Goal: Find specific page/section: Find specific page/section

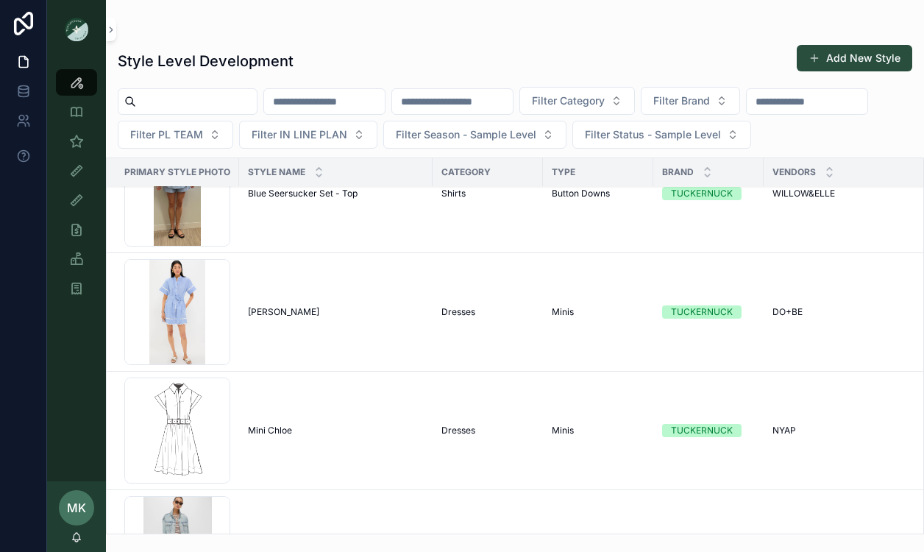
scroll to position [1044, 0]
click at [266, 313] on span "[PERSON_NAME]" at bounding box center [283, 311] width 71 height 12
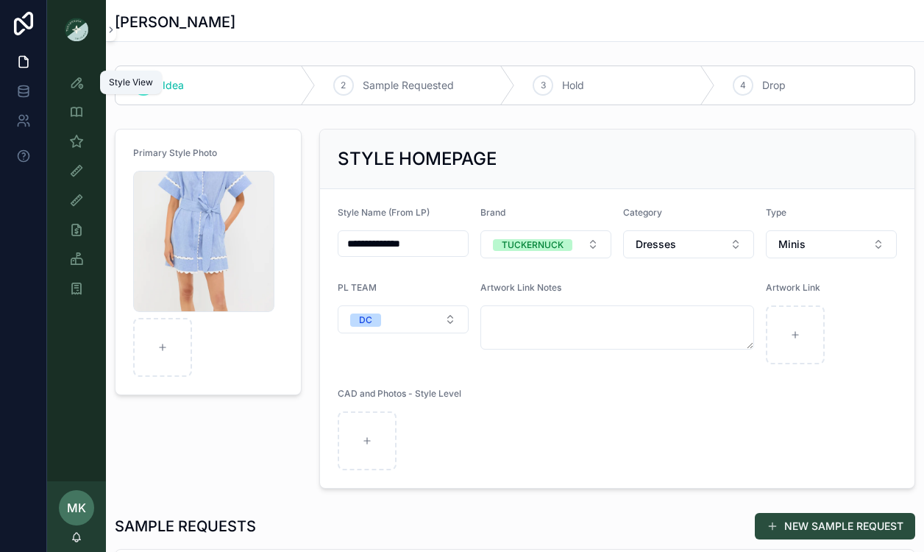
click at [79, 83] on icon "scrollable content" at bounding box center [76, 82] width 15 height 15
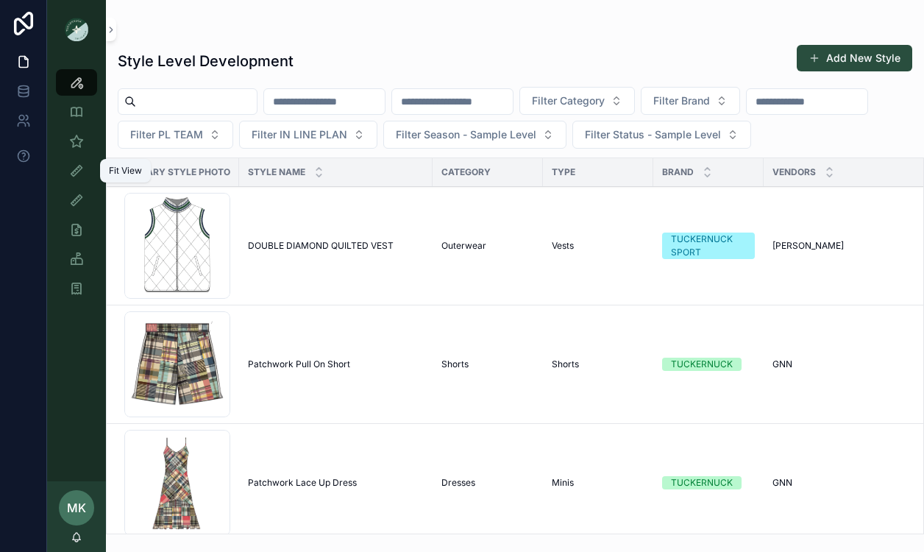
click at [80, 160] on div "Fit View" at bounding box center [77, 171] width 24 height 24
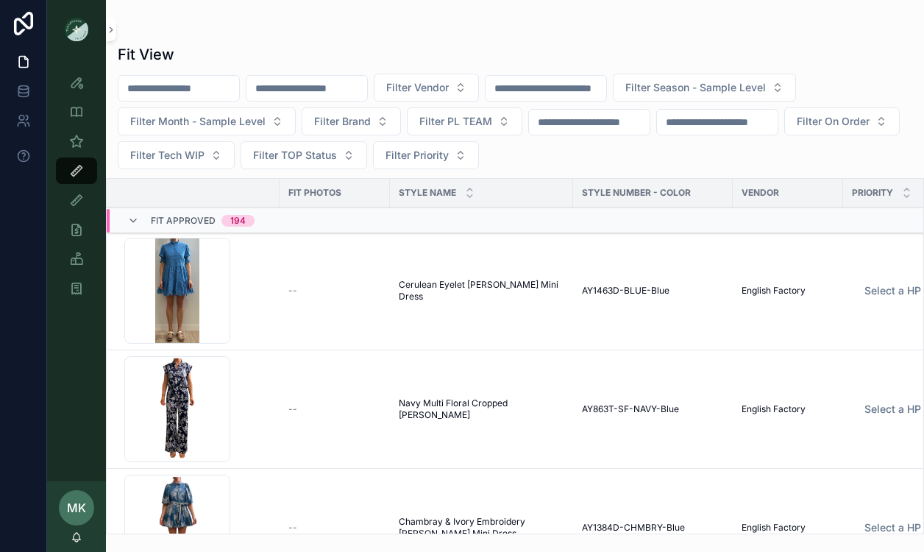
click at [461, 315] on td "Cerulean Eyelet [PERSON_NAME] Mini Dress Cerulean Eyelet [PERSON_NAME] Mini Dre…" at bounding box center [481, 291] width 183 height 118
click at [461, 296] on td "Cerulean Eyelet [PERSON_NAME] Mini Dress Cerulean Eyelet [PERSON_NAME] Mini Dre…" at bounding box center [481, 291] width 183 height 118
click at [448, 285] on span "Cerulean Eyelet [PERSON_NAME] Mini Dress" at bounding box center [481, 291] width 165 height 24
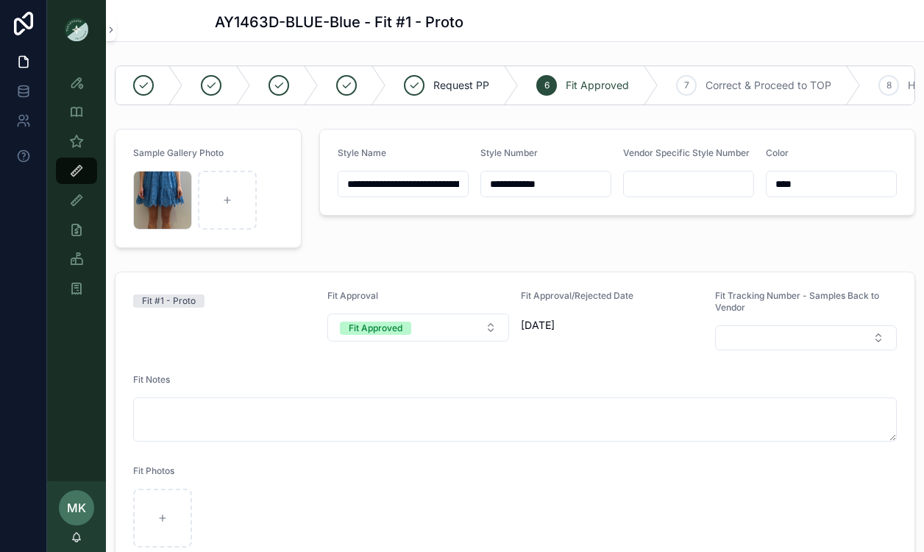
scroll to position [14, 0]
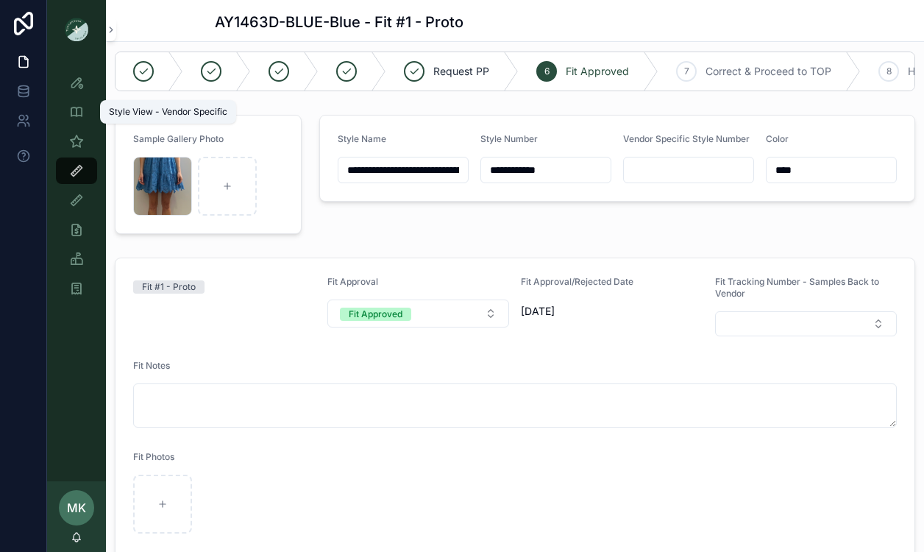
click at [77, 99] on link "Style View - Vendor Specific" at bounding box center [76, 112] width 41 height 26
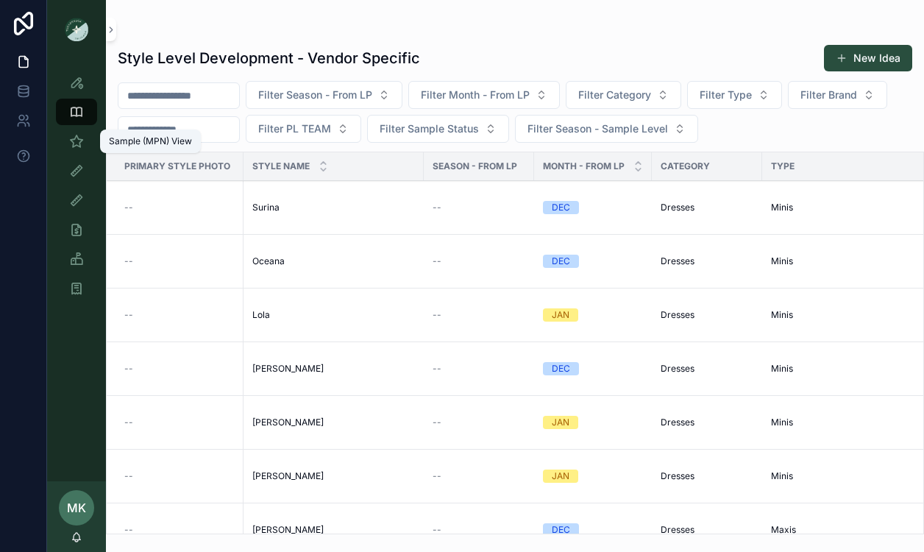
click at [76, 139] on icon "scrollable content" at bounding box center [76, 141] width 15 height 15
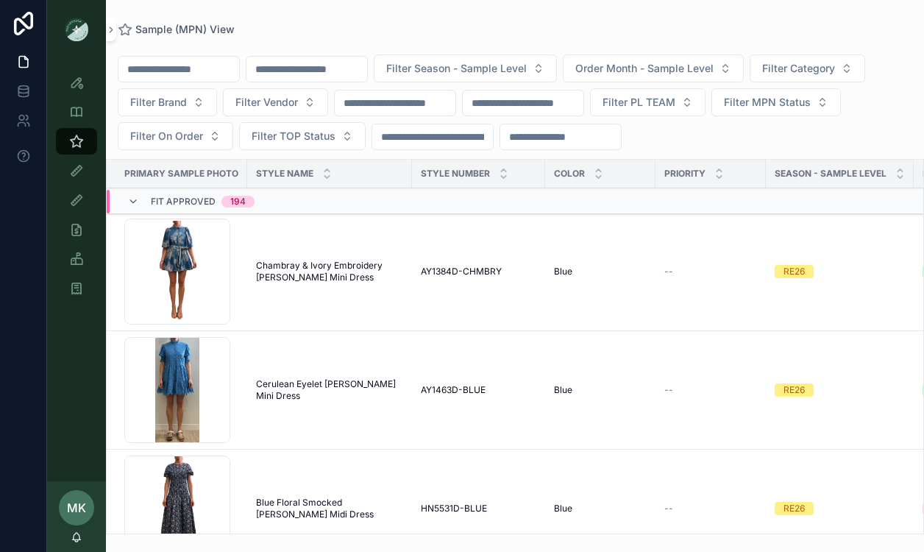
click at [318, 74] on input "scrollable content" at bounding box center [306, 69] width 121 height 21
click at [677, 67] on span "Order Month - Sample Level" at bounding box center [644, 68] width 138 height 15
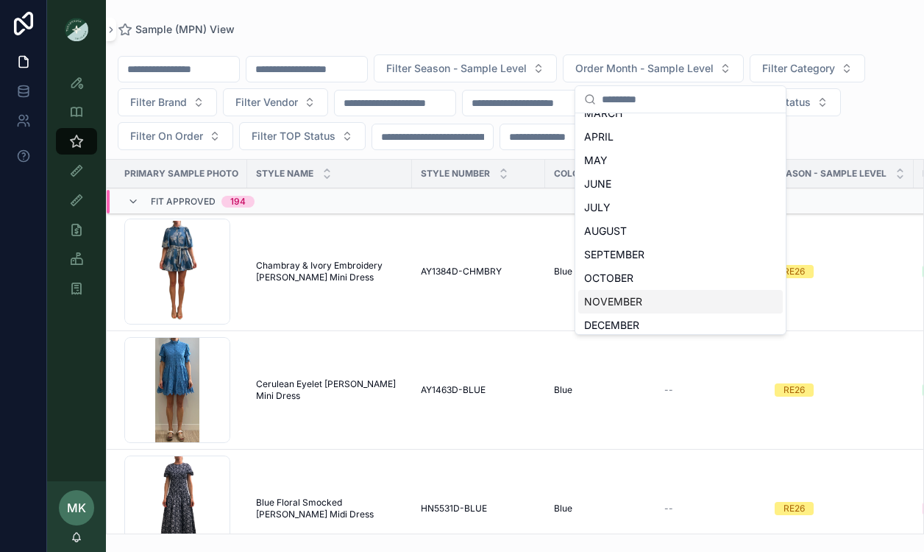
click at [618, 296] on div "NOVEMBER" at bounding box center [680, 302] width 204 height 24
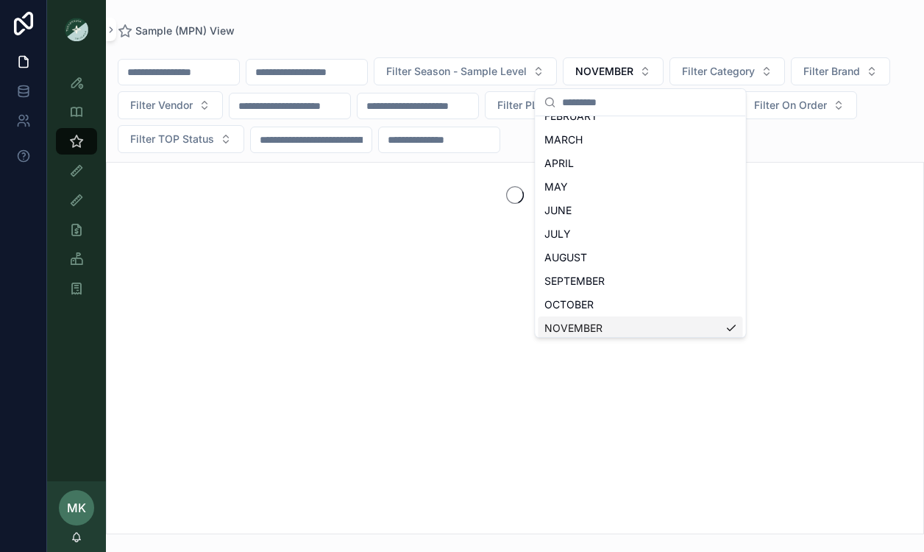
scroll to position [85, 0]
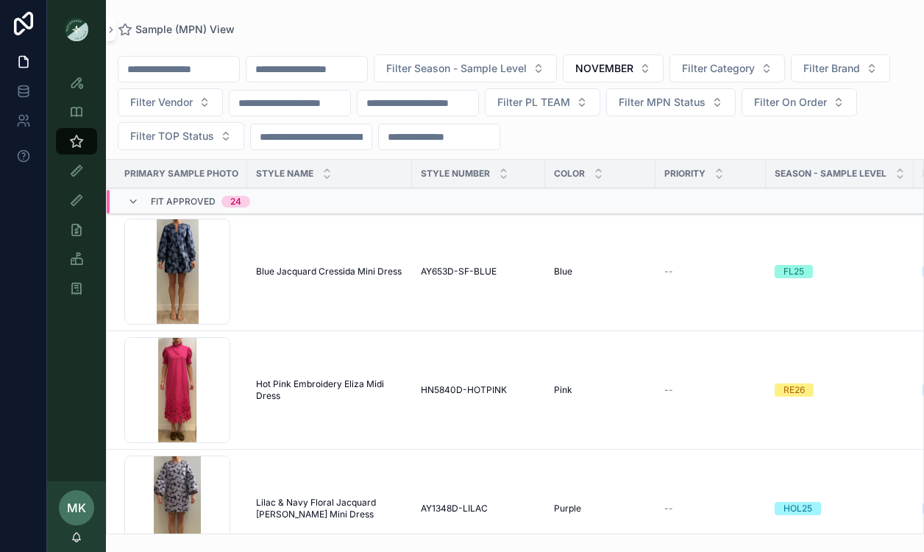
click at [337, 267] on span "Blue Jacquard Cressida Mini Dress" at bounding box center [329, 272] width 146 height 12
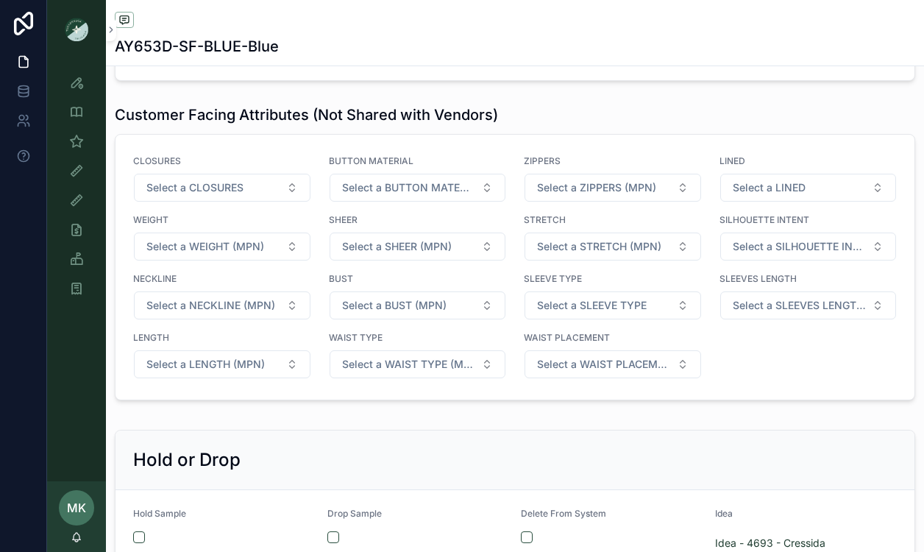
scroll to position [2241, 0]
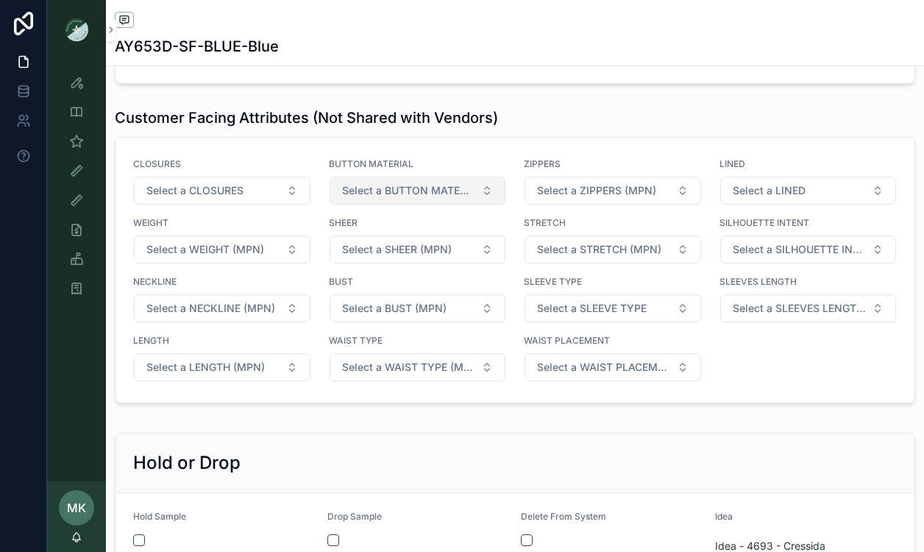
click at [432, 196] on span "Select a BUTTON MATERIAL (MPN)" at bounding box center [409, 190] width 134 height 15
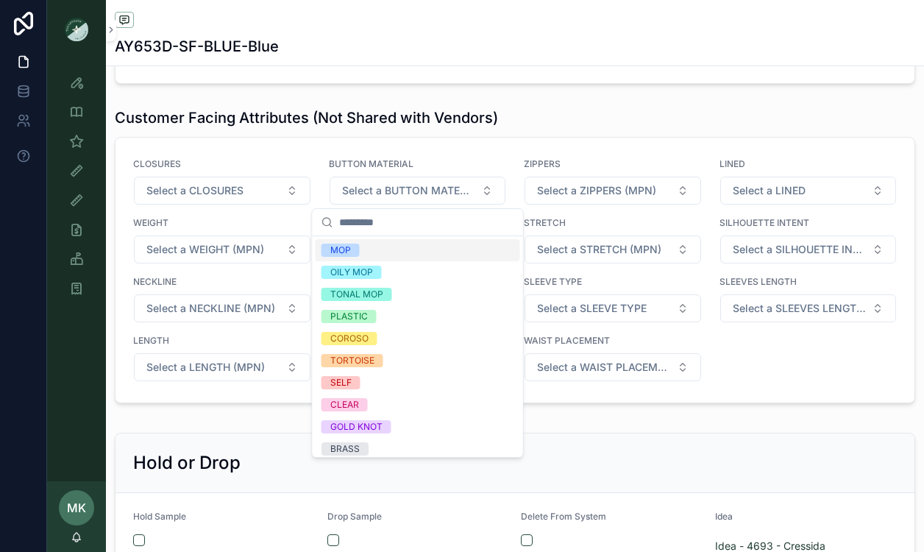
click at [330, 149] on div "CLOSURES Select a CLOSURES BUTTON MATERIAL Select a BUTTON MATERIAL (MPN) ZIPPE…" at bounding box center [514, 270] width 799 height 265
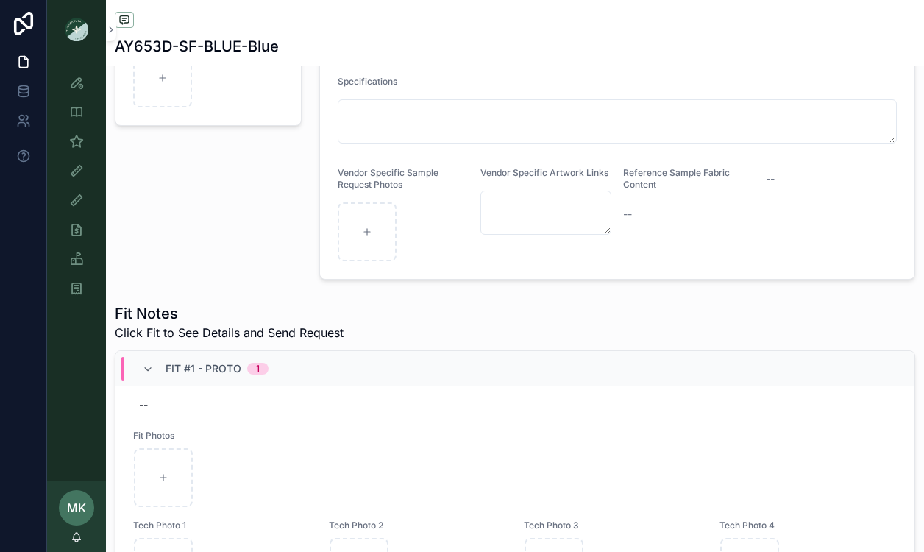
scroll to position [0, 0]
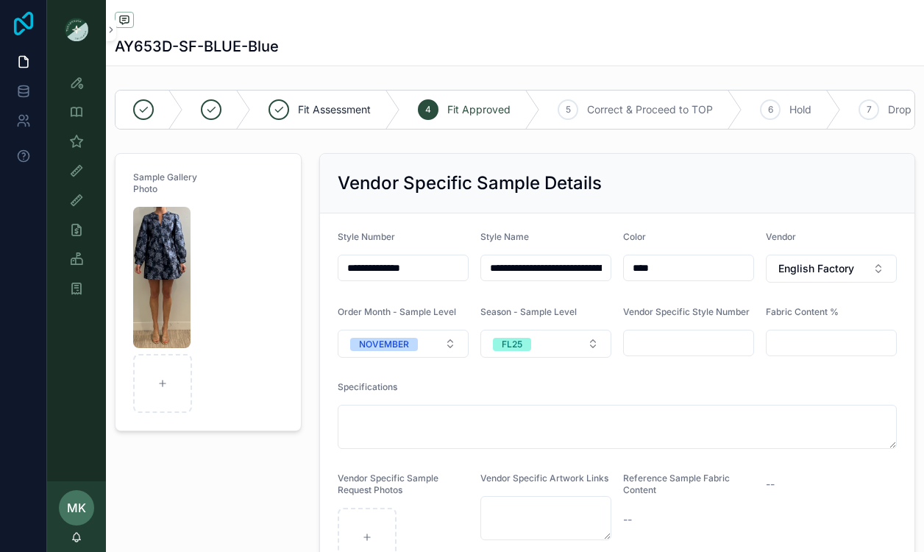
click at [32, 19] on icon at bounding box center [23, 24] width 19 height 24
